Goal: Transaction & Acquisition: Book appointment/travel/reservation

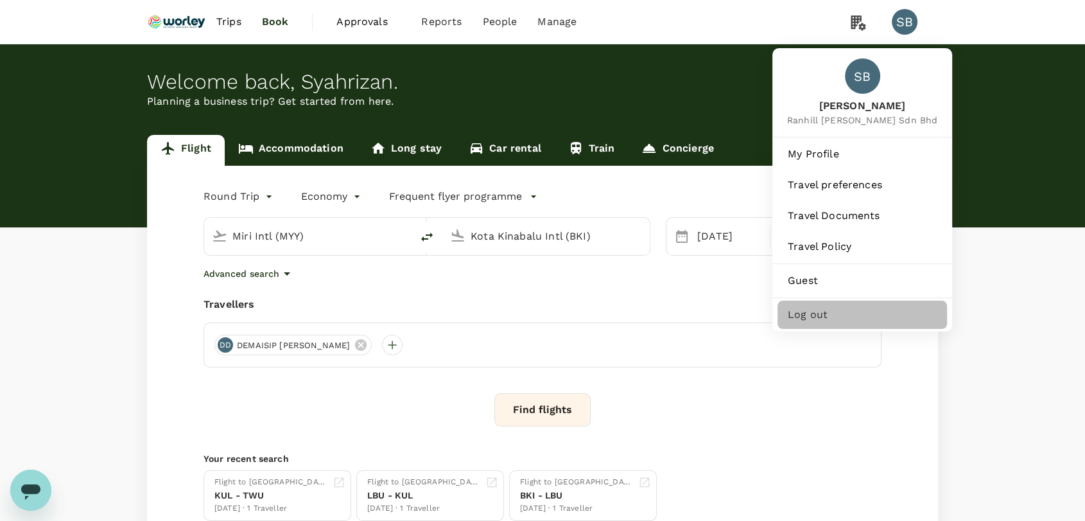
click at [891, 311] on span "Log out" at bounding box center [862, 314] width 149 height 15
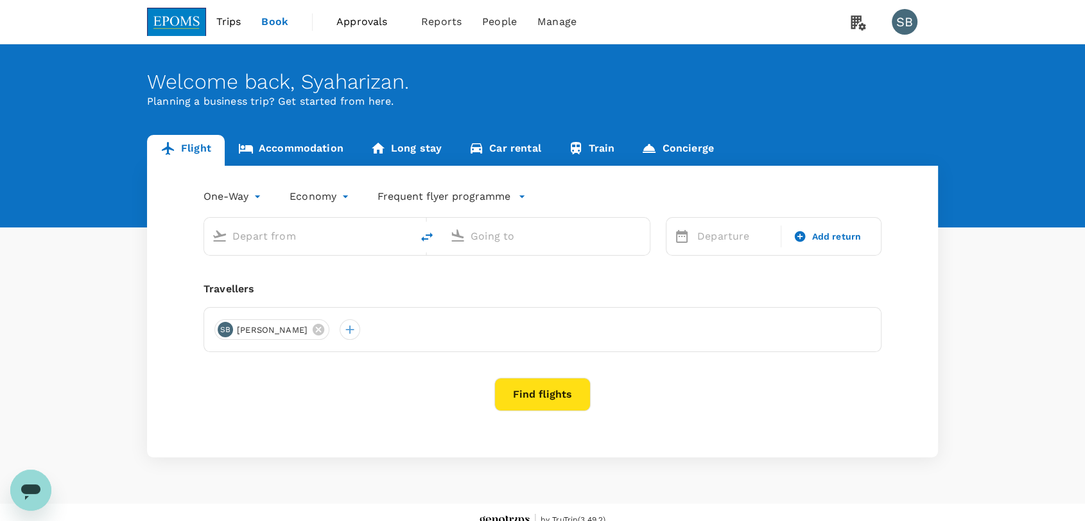
type input "Kuala Lumpur Intl ([GEOGRAPHIC_DATA])"
type input "Kuching Intl (KCH)"
